Goal: Task Accomplishment & Management: Use online tool/utility

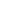
click at [0, 0] on html at bounding box center [0, 0] width 0 height 0
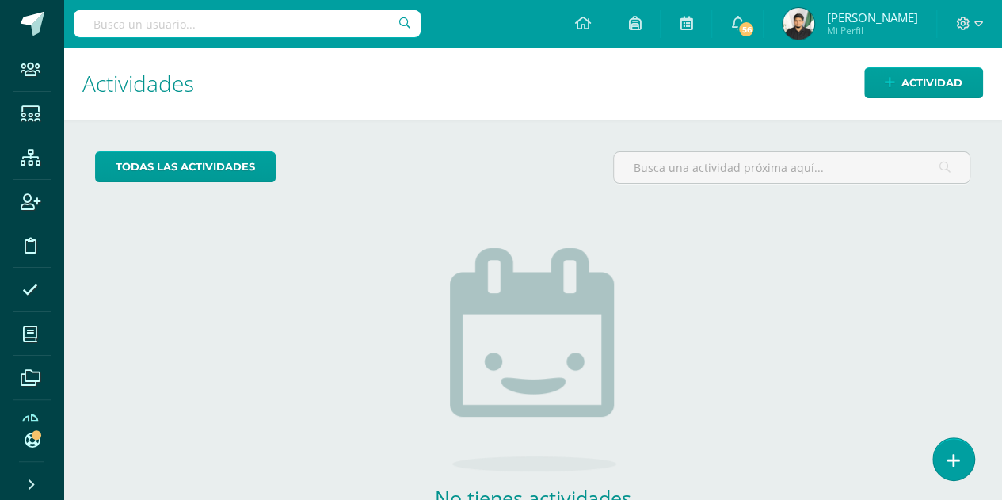
click at [37, 410] on span at bounding box center [31, 422] width 36 height 36
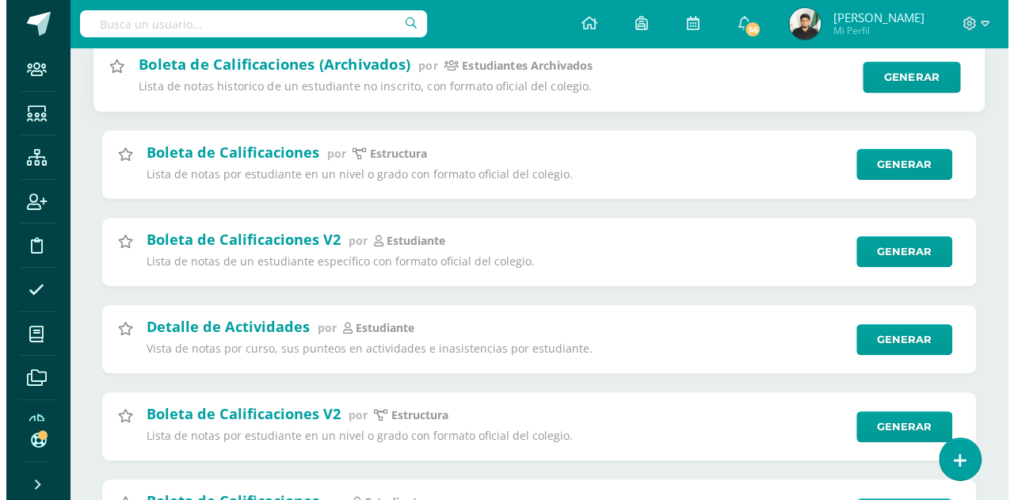
scroll to position [222, 0]
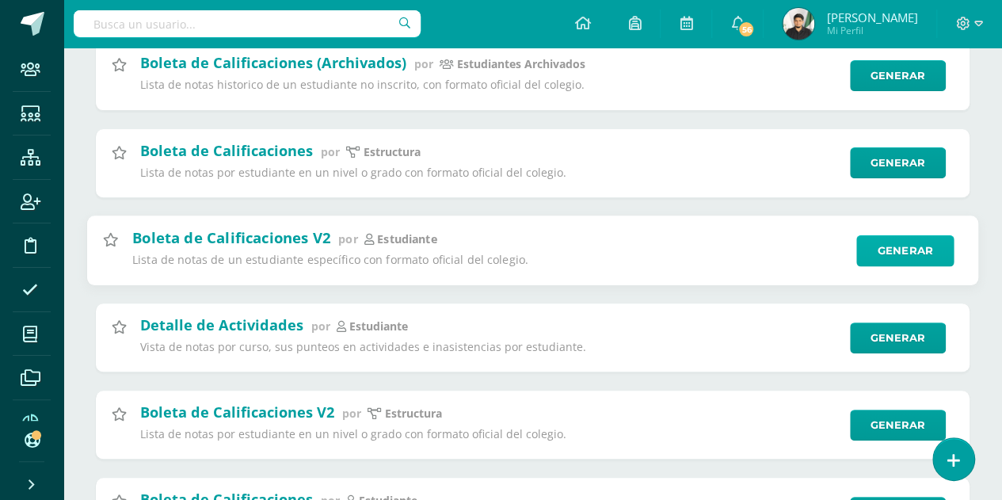
type input "notas"
click at [918, 260] on link "Generar" at bounding box center [904, 250] width 97 height 32
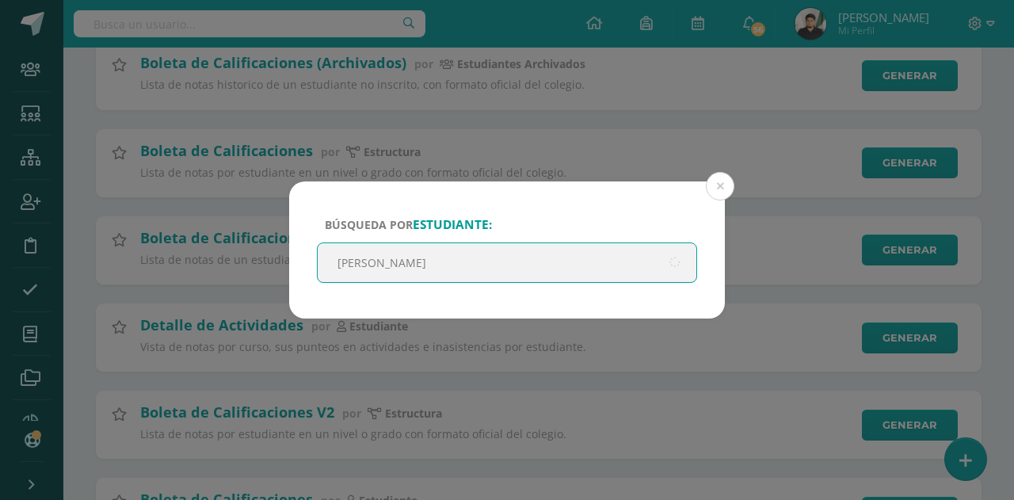
type input "wilmer leonel"
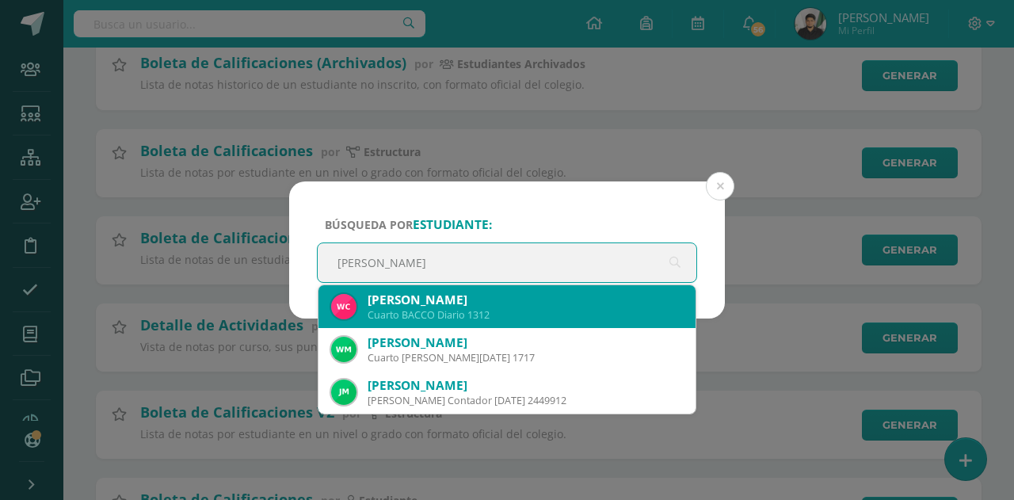
click at [487, 312] on div "Cuarto BACCO Diario 1312" at bounding box center [524, 314] width 315 height 13
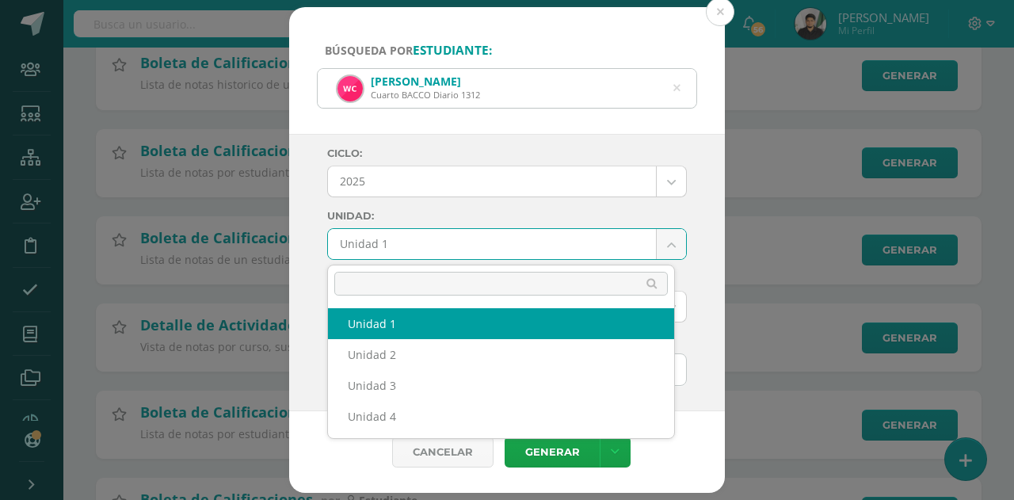
click at [654, 237] on body "Búsqueda por estudiante: Wilmer Leonel Chavez Sipaque Cuarto BACCO Diario 1312 …" at bounding box center [507, 187] width 1014 height 819
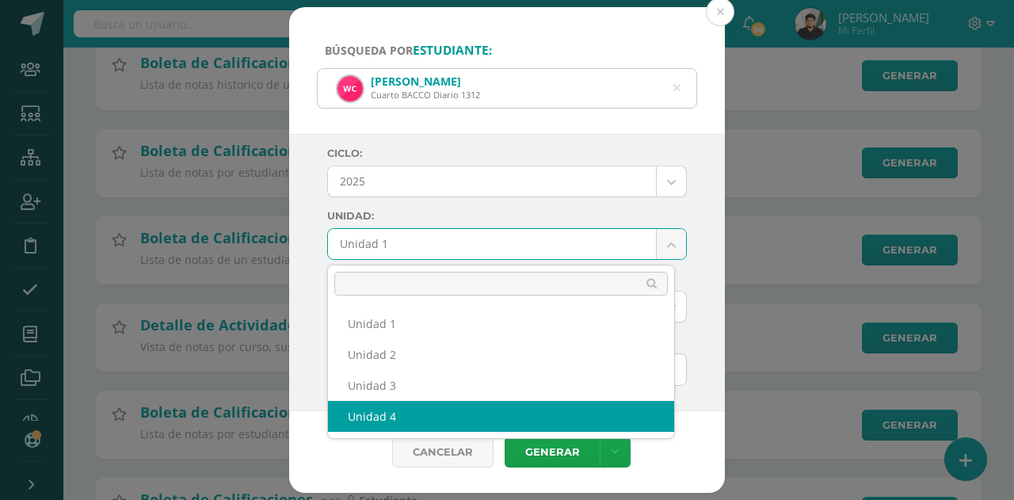
select select "Unidad 4"
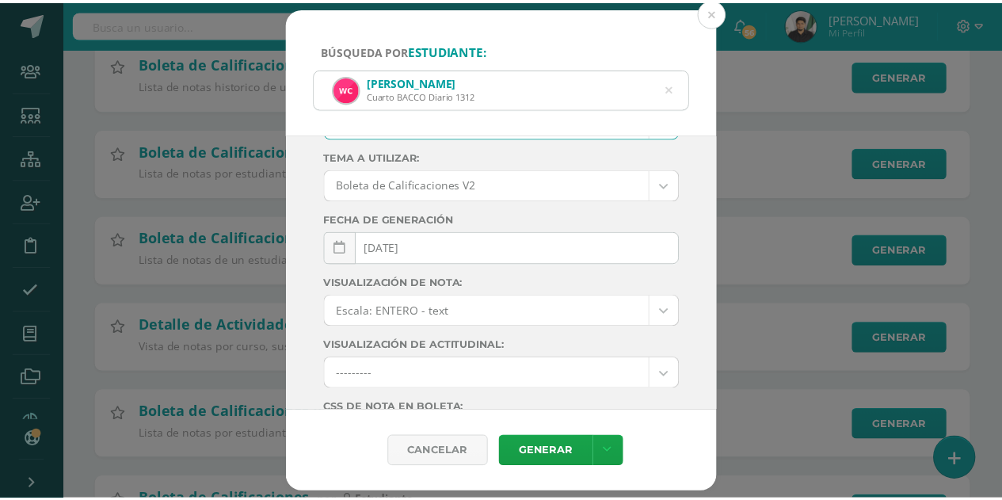
scroll to position [123, 0]
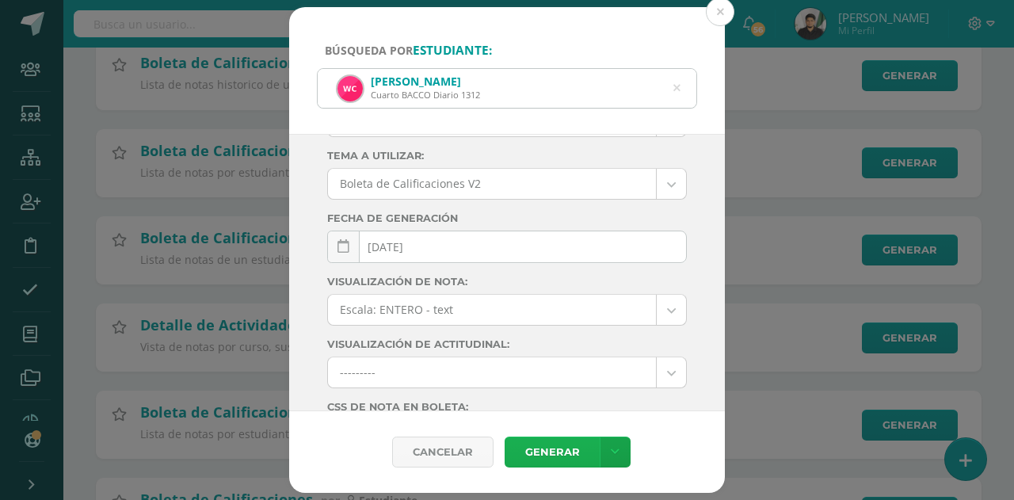
click at [529, 451] on link "Generar" at bounding box center [552, 451] width 95 height 31
click at [714, 9] on button at bounding box center [720, 12] width 29 height 29
